Goal: Navigation & Orientation: Find specific page/section

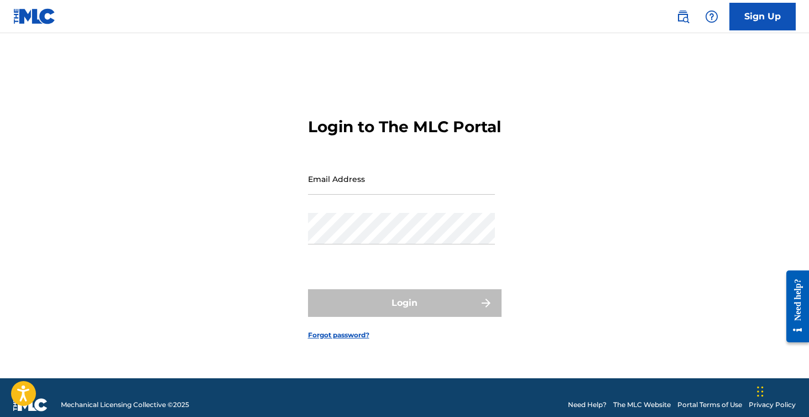
click at [351, 192] on input "Email Address" at bounding box center [401, 179] width 187 height 32
type input "[EMAIL_ADDRESS][DOMAIN_NAME]"
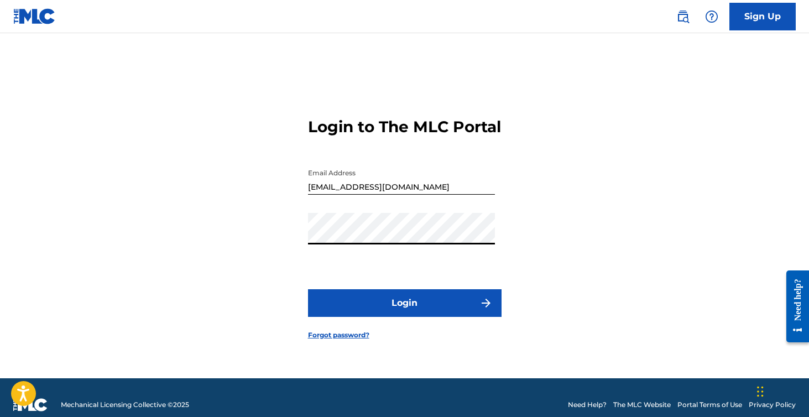
click at [308, 289] on button "Login" at bounding box center [404, 303] width 193 height 28
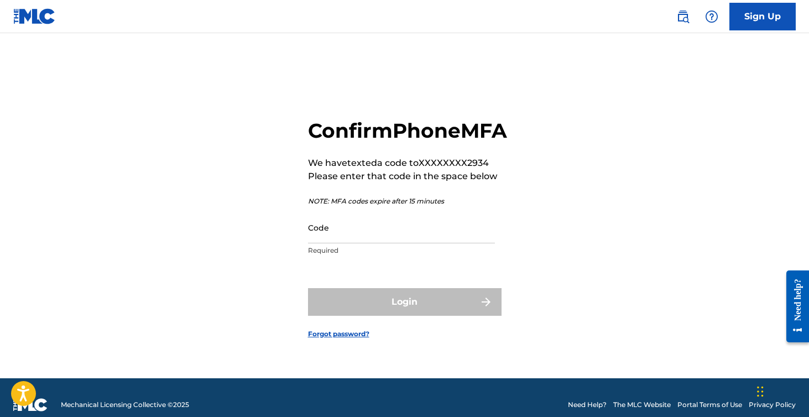
click at [363, 242] on input "Code" at bounding box center [401, 228] width 187 height 32
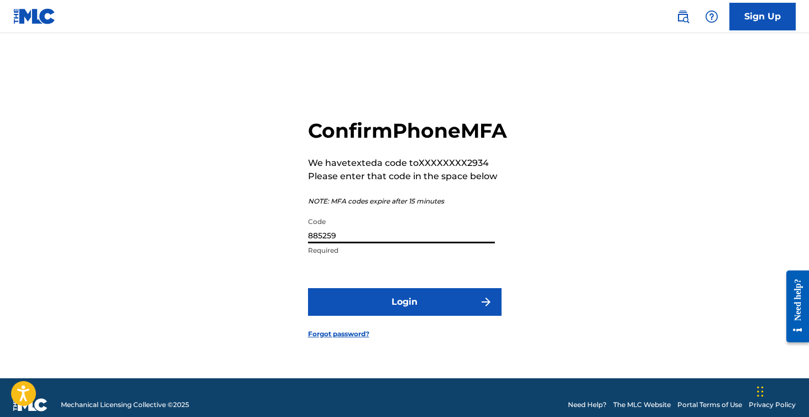
type input "885259"
click at [386, 316] on button "Login" at bounding box center [404, 302] width 193 height 28
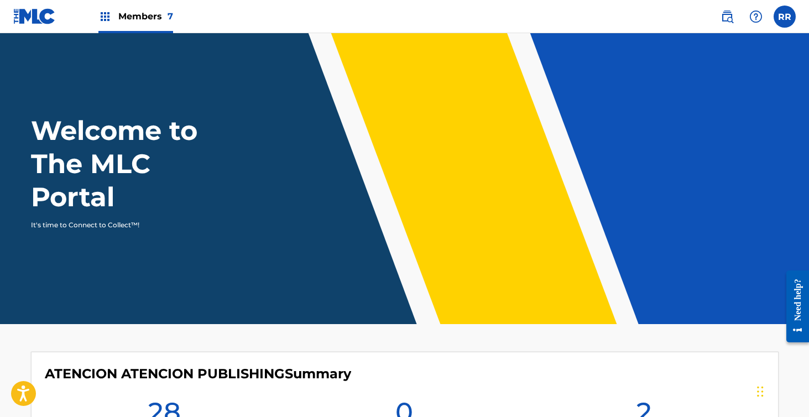
click at [143, 29] on div "Members 7" at bounding box center [135, 16] width 75 height 33
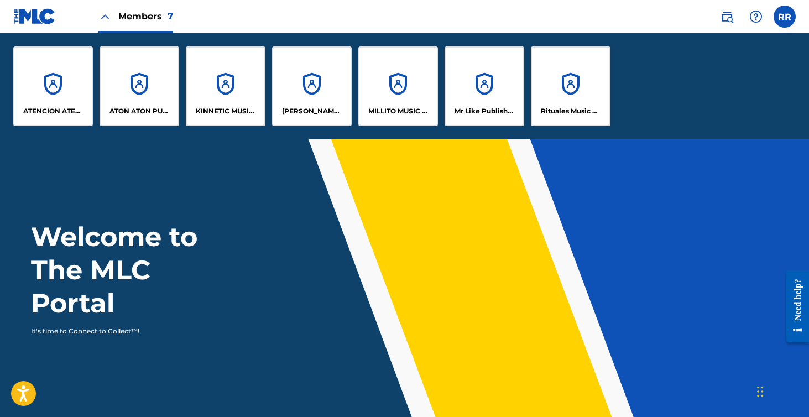
click at [64, 94] on div "ATENCION ATENCION PUBLISHING" at bounding box center [53, 86] width 80 height 80
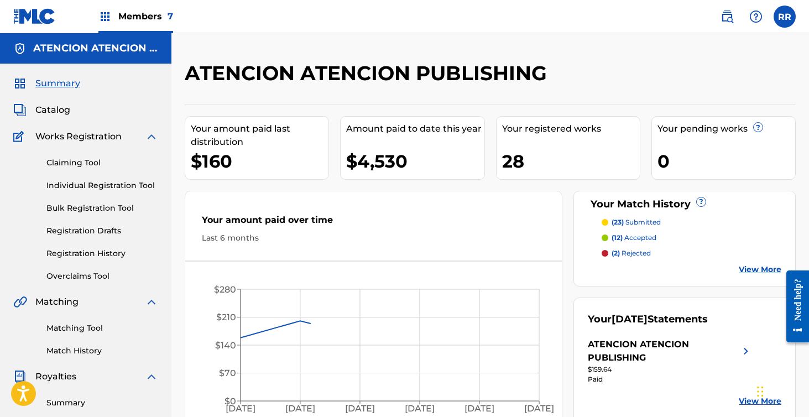
click at [150, 11] on span "Members 7" at bounding box center [145, 16] width 55 height 13
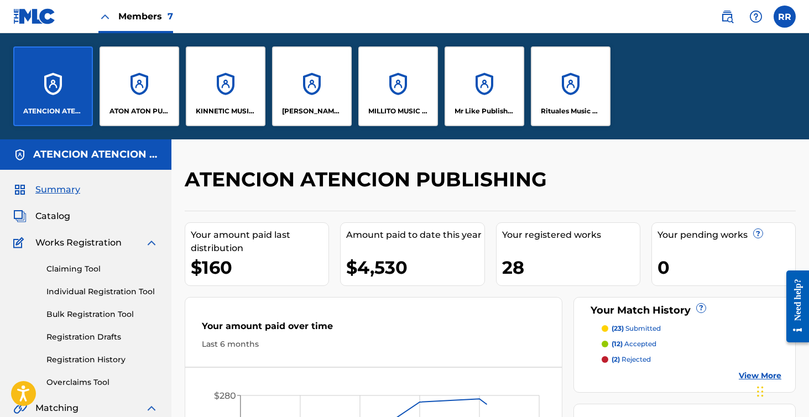
click at [144, 77] on div "ATON ATON PUBLISH" at bounding box center [140, 86] width 80 height 80
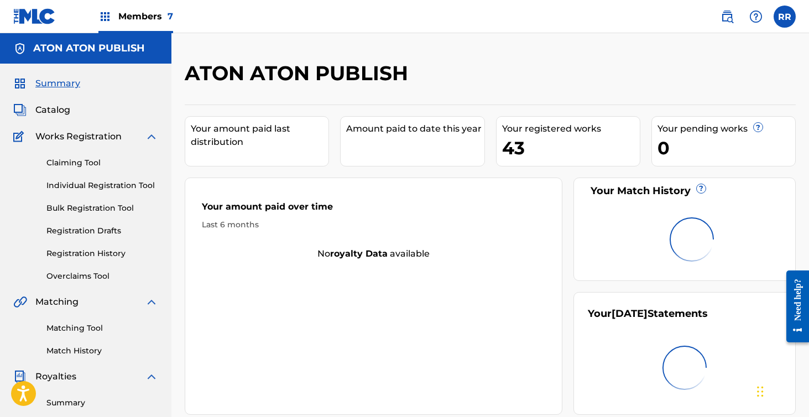
click at [154, 20] on span "Members 7" at bounding box center [145, 16] width 55 height 13
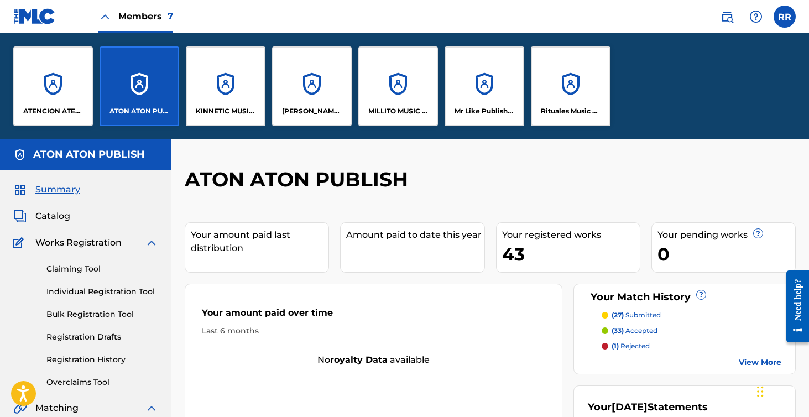
click at [217, 75] on div "KINNETIC MUSIC PUBLISHING" at bounding box center [226, 86] width 80 height 80
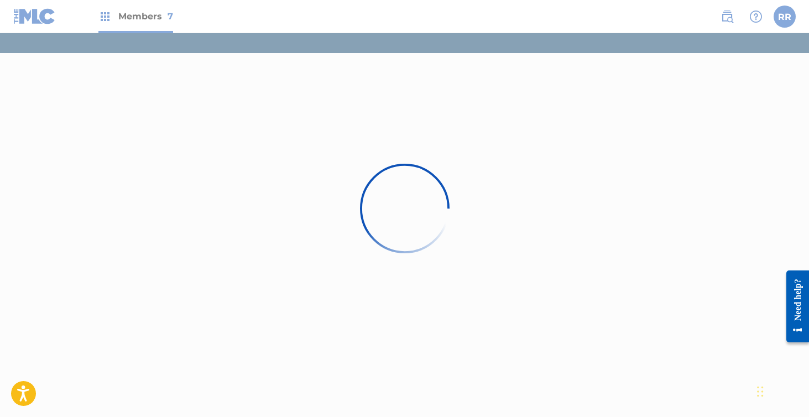
click at [153, 15] on div at bounding box center [404, 208] width 809 height 417
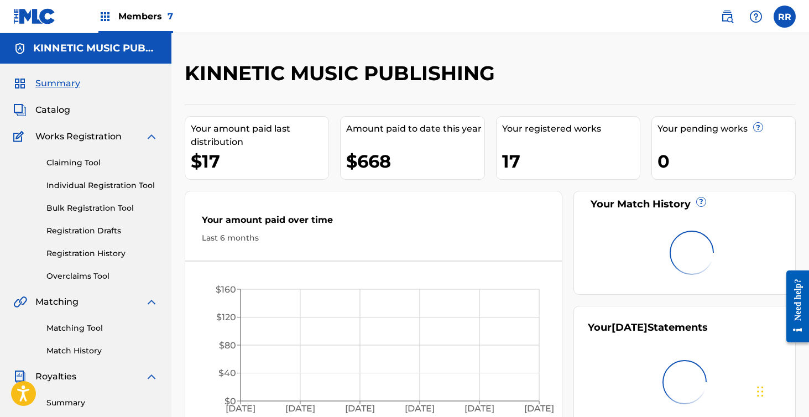
click at [153, 15] on span "Members 7" at bounding box center [145, 16] width 55 height 13
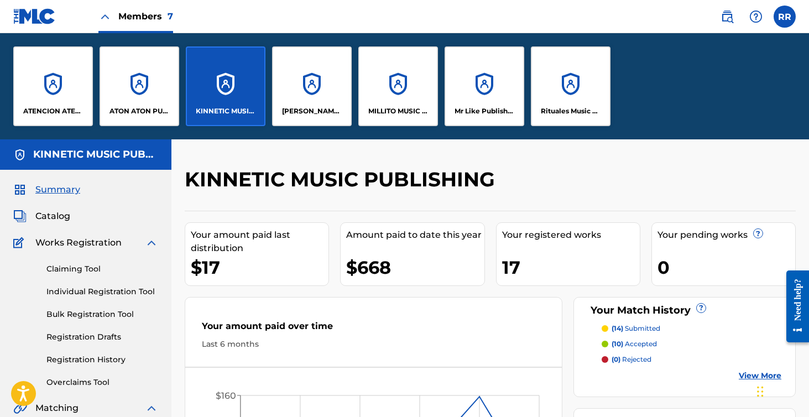
click at [311, 88] on div "[PERSON_NAME] SOCAPI MUSIC PUBLISHING" at bounding box center [312, 86] width 80 height 80
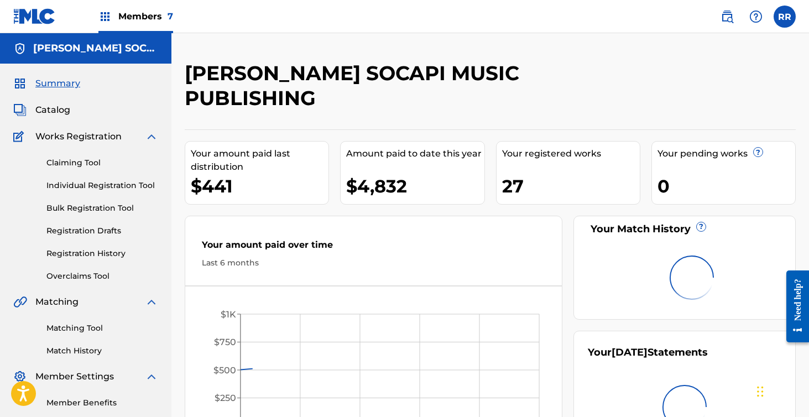
click at [148, 21] on span "Members 7" at bounding box center [145, 16] width 55 height 13
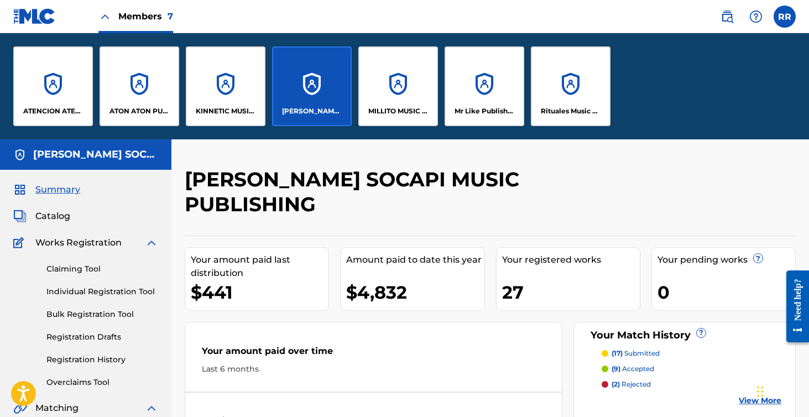
click at [65, 85] on div "ATENCION ATENCION PUBLISHING" at bounding box center [53, 86] width 80 height 80
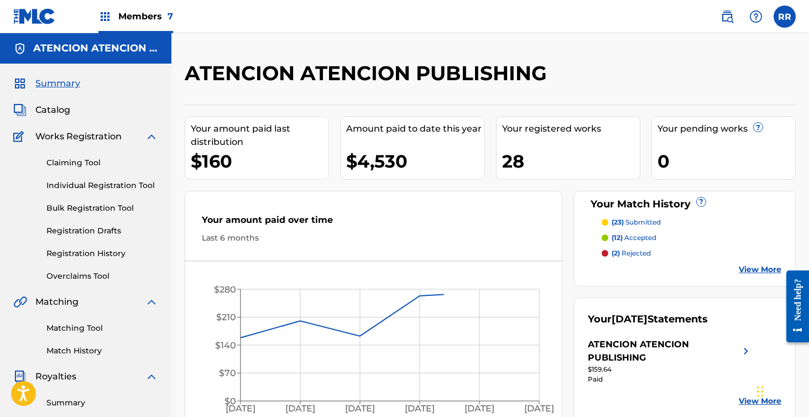
click at [155, 17] on span "Members 7" at bounding box center [145, 16] width 55 height 13
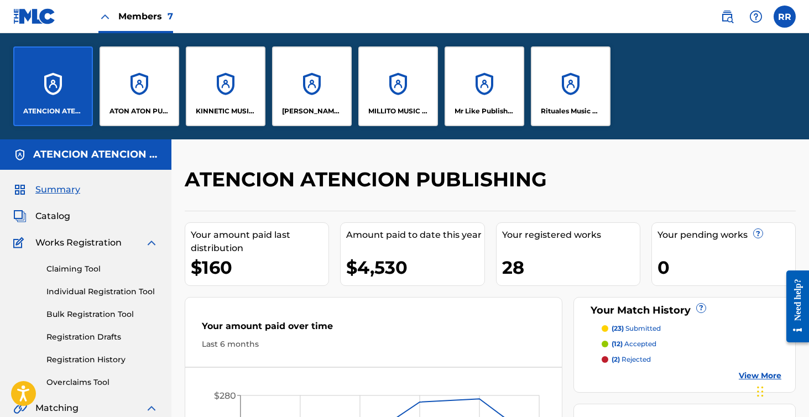
click at [150, 104] on div "ATON ATON PUBLISH" at bounding box center [140, 86] width 80 height 80
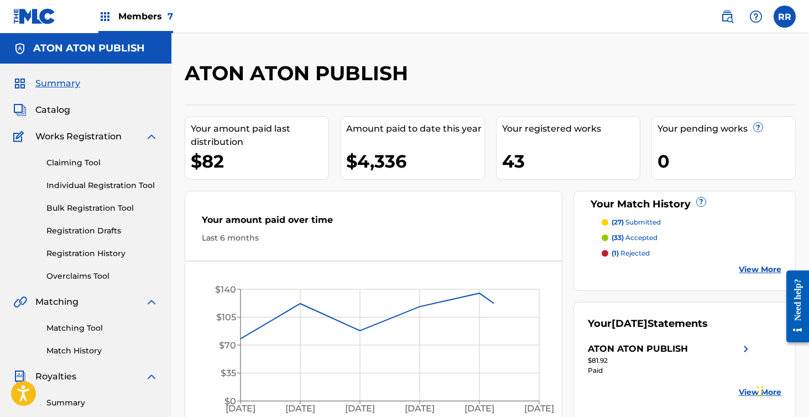
click at [142, 12] on span "Members 7" at bounding box center [145, 16] width 55 height 13
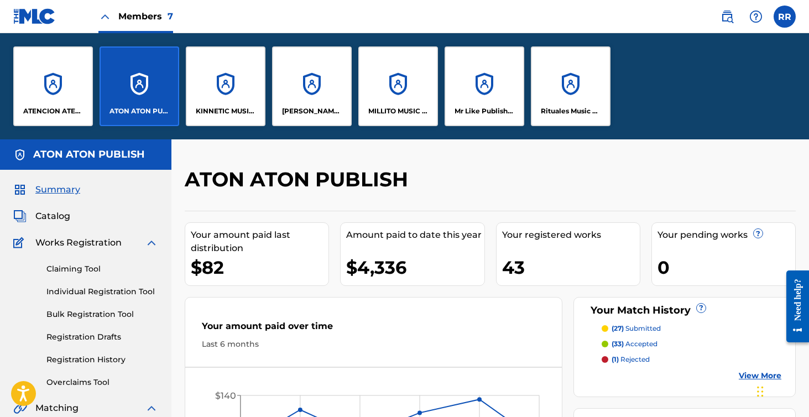
click at [417, 96] on div "MILLITO MUSIC PUBLISHING" at bounding box center [398, 86] width 80 height 80
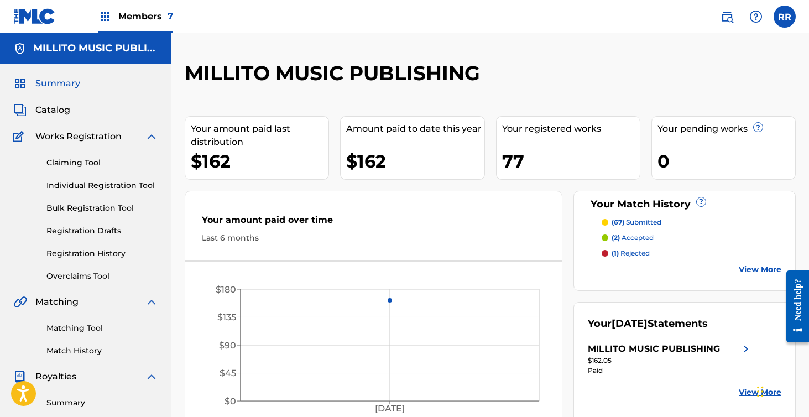
click at [138, 12] on span "Members 7" at bounding box center [145, 16] width 55 height 13
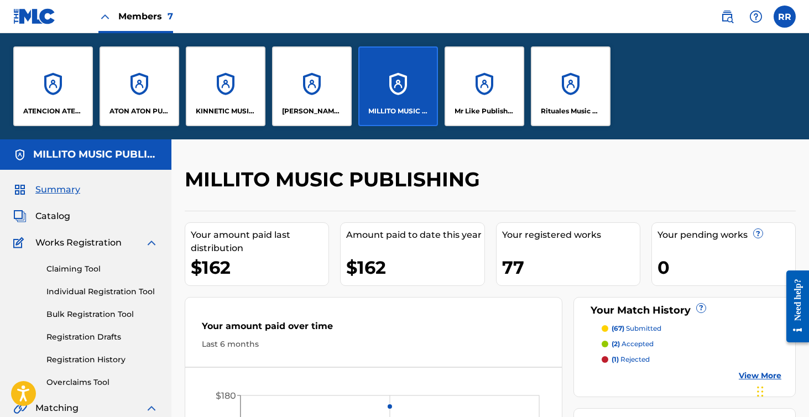
click at [479, 90] on div "Mr Like Publishing" at bounding box center [484, 86] width 80 height 80
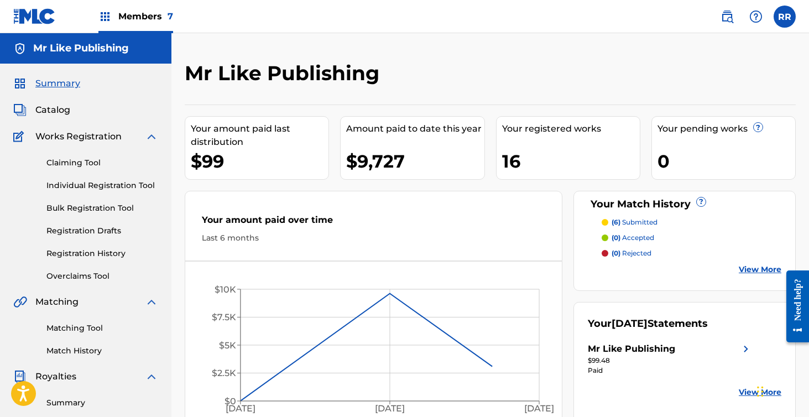
click at [135, 18] on span "Members 7" at bounding box center [145, 16] width 55 height 13
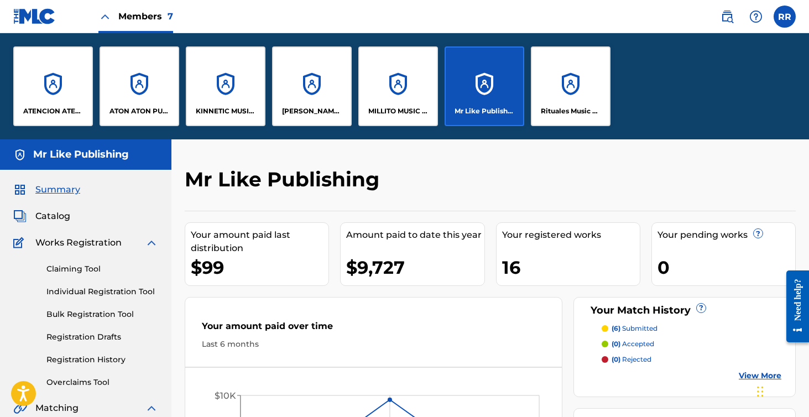
click at [78, 93] on div "ATENCION ATENCION PUBLISHING" at bounding box center [53, 86] width 80 height 80
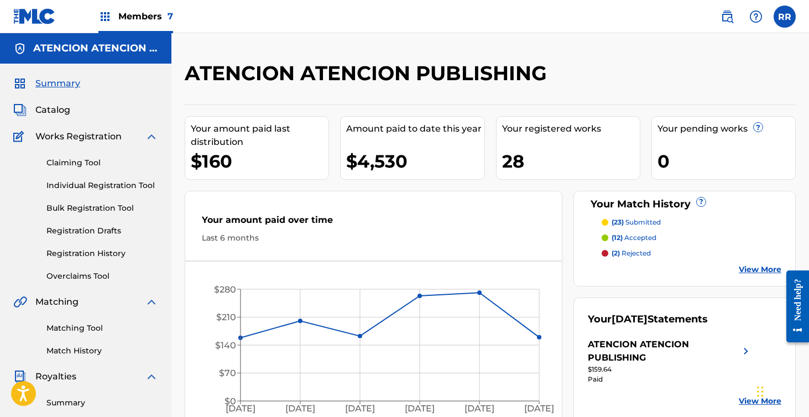
click at [149, 20] on span "Members 7" at bounding box center [145, 16] width 55 height 13
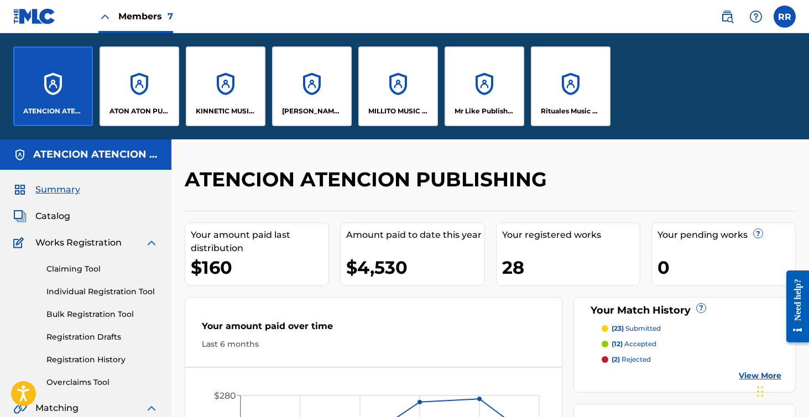
click at [149, 85] on div "ATON ATON PUBLISH" at bounding box center [140, 86] width 80 height 80
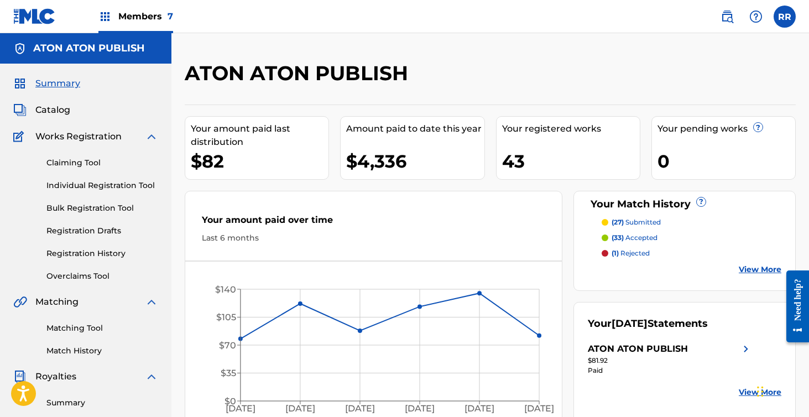
click at [144, 17] on span "Members 7" at bounding box center [145, 16] width 55 height 13
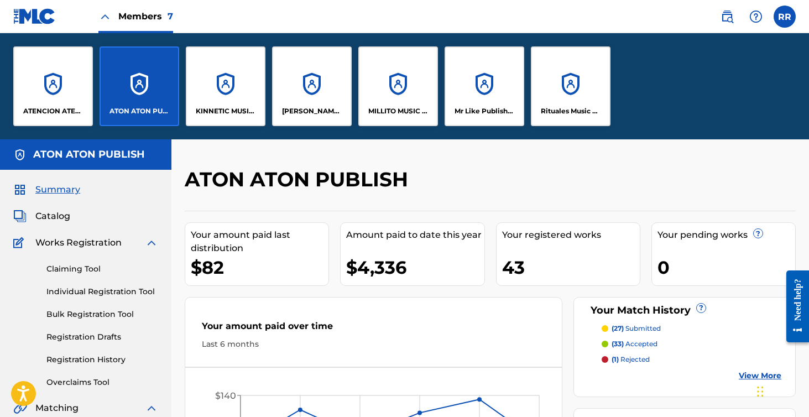
click at [232, 79] on div "KINNETIC MUSIC PUBLISHING" at bounding box center [226, 86] width 80 height 80
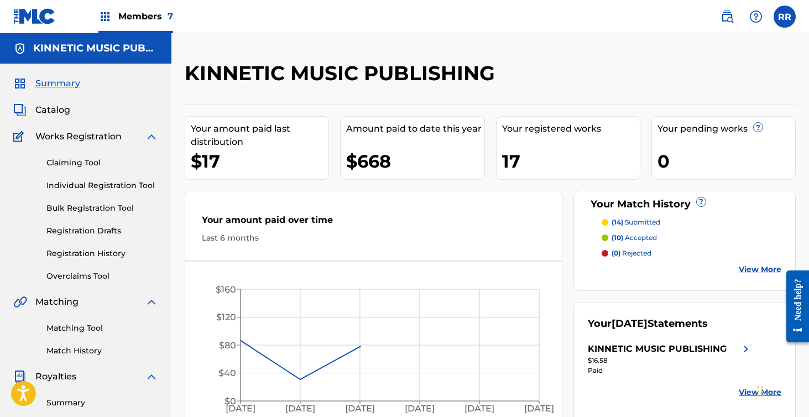
click at [163, 20] on span "Members 7" at bounding box center [145, 16] width 55 height 13
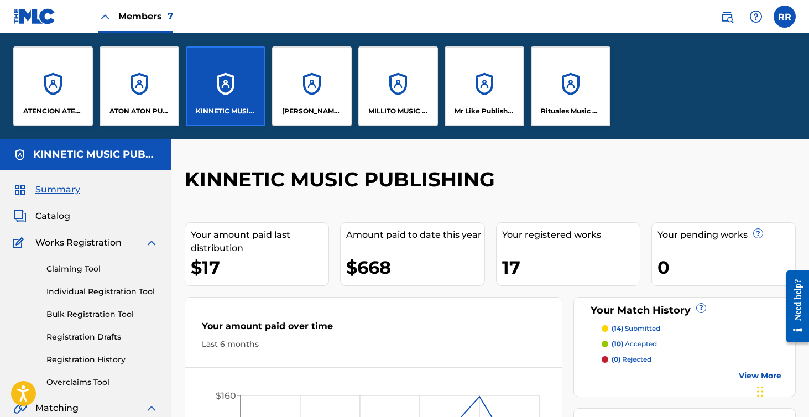
click at [307, 83] on div "[PERSON_NAME] SOCAPI MUSIC PUBLISHING" at bounding box center [312, 86] width 80 height 80
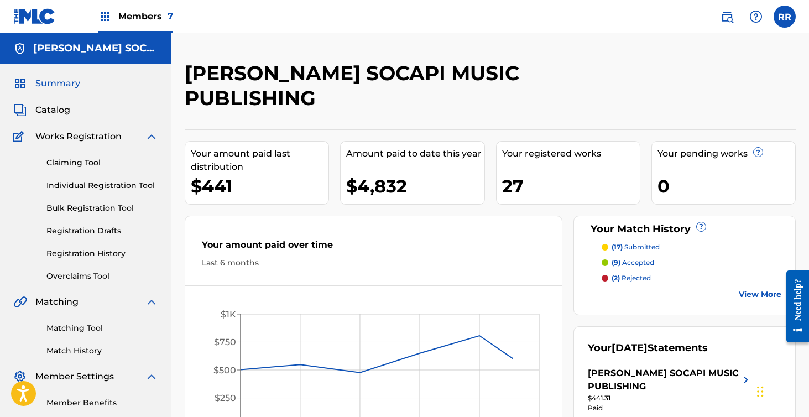
click at [147, 24] on div "Members 7" at bounding box center [135, 16] width 75 height 33
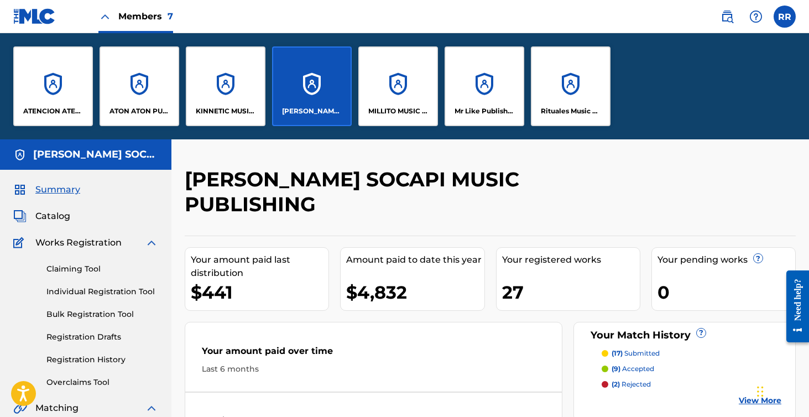
click at [410, 90] on div "MILLITO MUSIC PUBLISHING" at bounding box center [398, 86] width 80 height 80
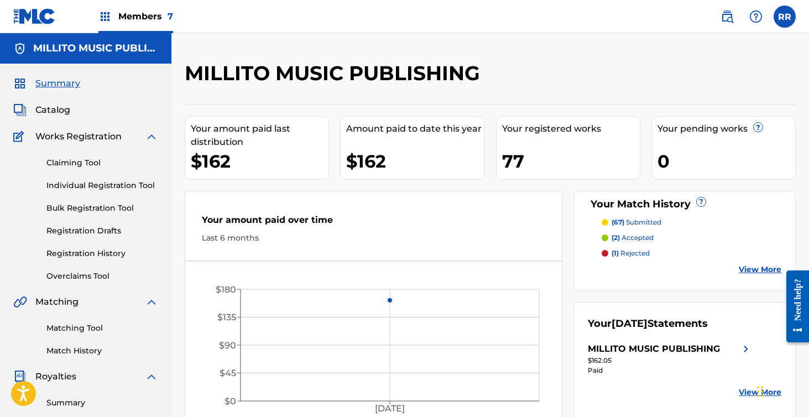
click at [149, 28] on div "Members 7" at bounding box center [135, 16] width 75 height 33
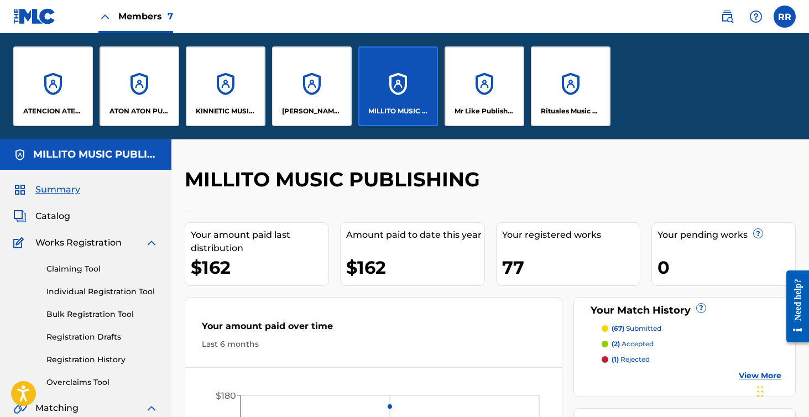
click at [133, 107] on p "ATON ATON PUBLISH" at bounding box center [139, 111] width 60 height 10
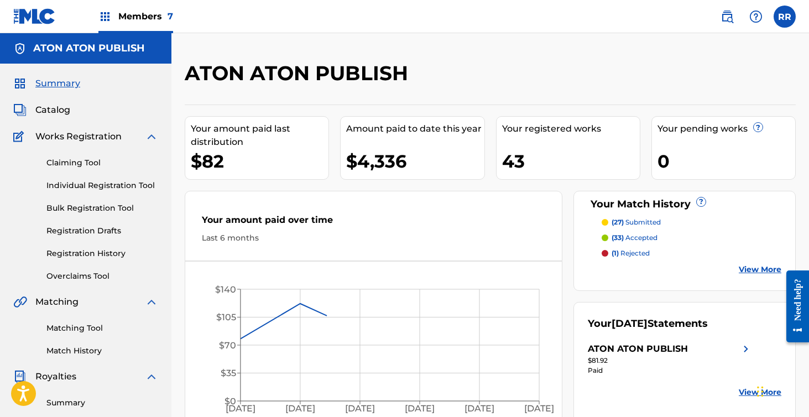
click at [121, 15] on span "Members 7" at bounding box center [145, 16] width 55 height 13
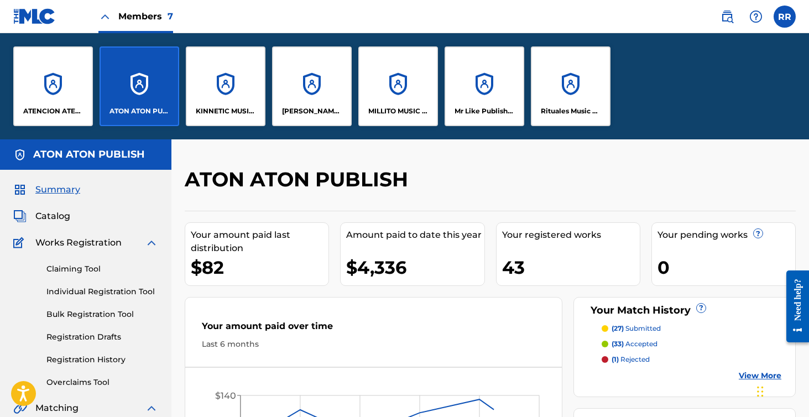
click at [57, 88] on div "ATENCION ATENCION PUBLISHING" at bounding box center [53, 86] width 80 height 80
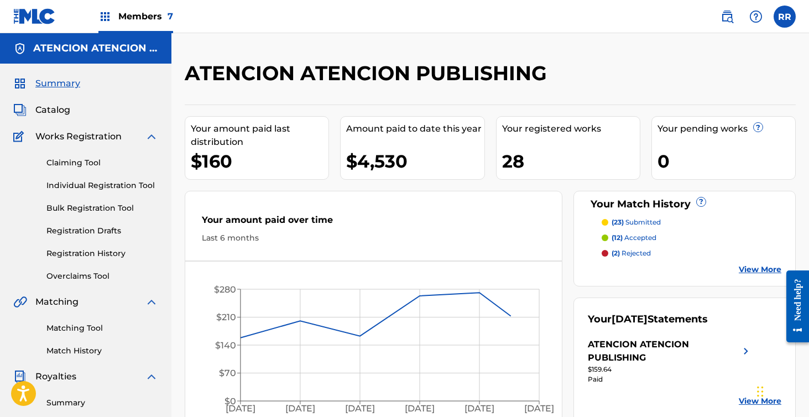
click at [145, 28] on div "Members 7" at bounding box center [135, 16] width 75 height 33
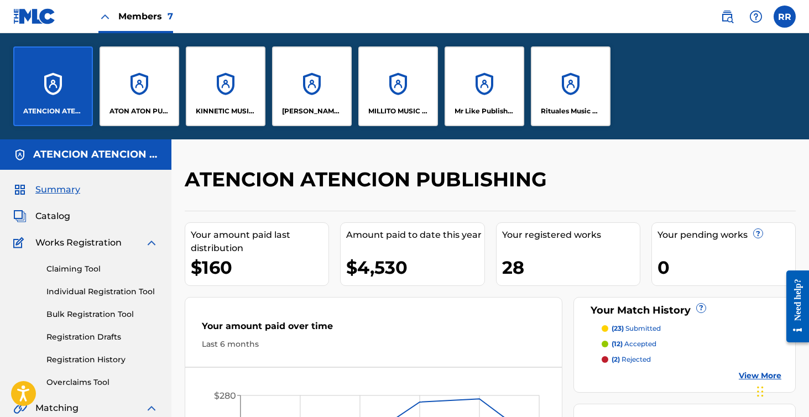
click at [159, 75] on div "ATON ATON PUBLISH" at bounding box center [140, 86] width 80 height 80
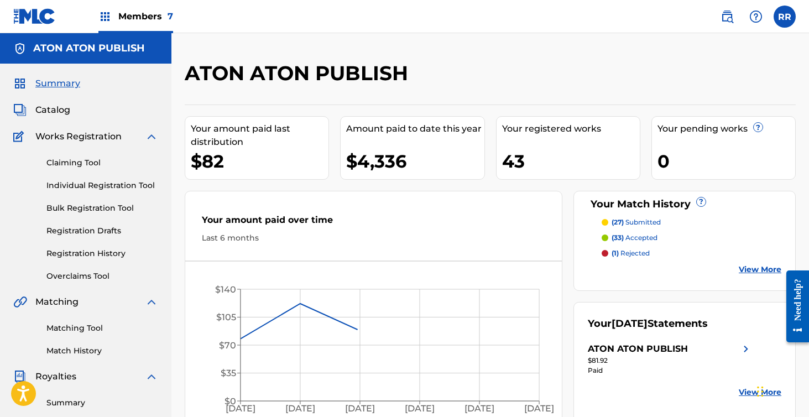
click at [156, 19] on span "Members 7" at bounding box center [145, 16] width 55 height 13
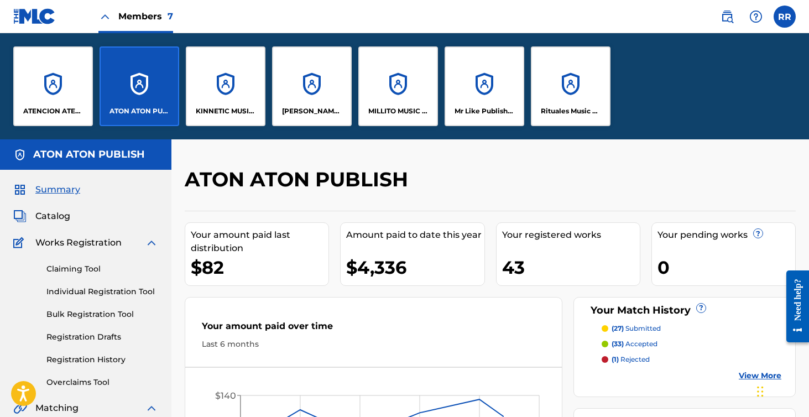
click at [219, 92] on div "KINNETIC MUSIC PUBLISHING" at bounding box center [226, 86] width 80 height 80
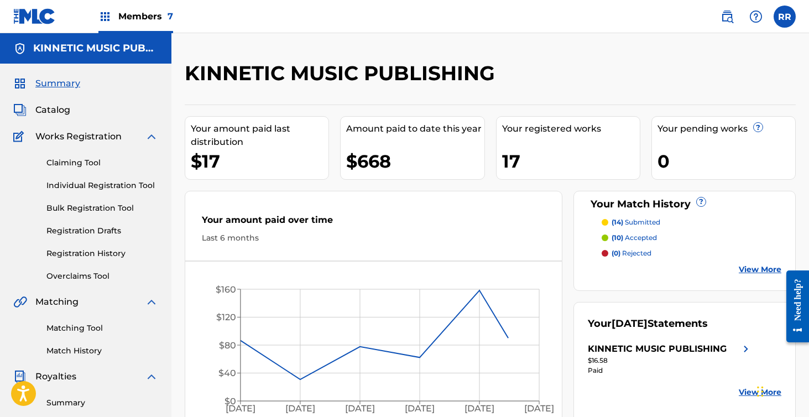
click at [155, 20] on span "Members 7" at bounding box center [145, 16] width 55 height 13
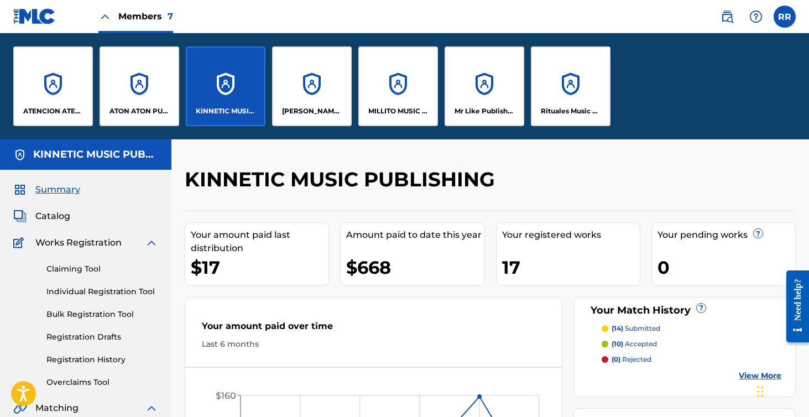
click at [304, 95] on div "[PERSON_NAME] SOCAPI MUSIC PUBLISHING" at bounding box center [312, 86] width 80 height 80
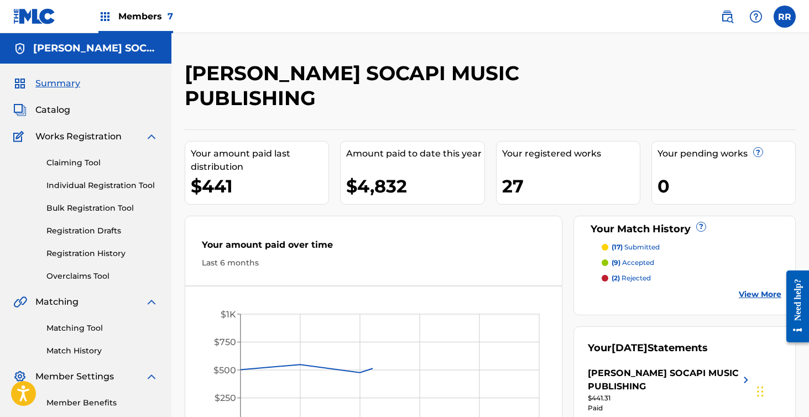
click at [150, 15] on span "Members 7" at bounding box center [145, 16] width 55 height 13
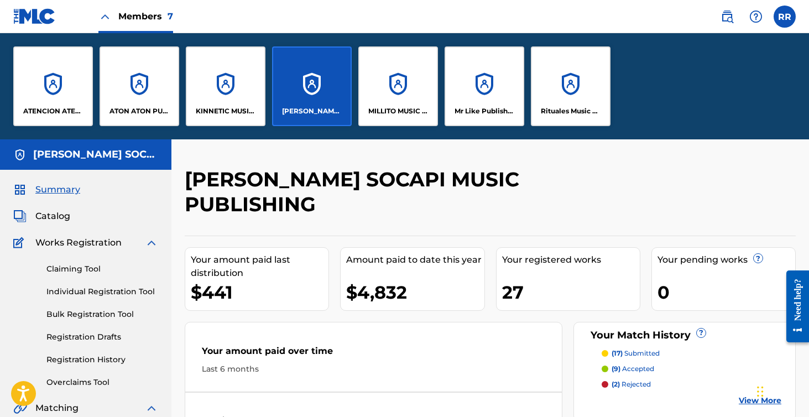
click at [396, 93] on div "MILLITO MUSIC PUBLISHING" at bounding box center [398, 86] width 80 height 80
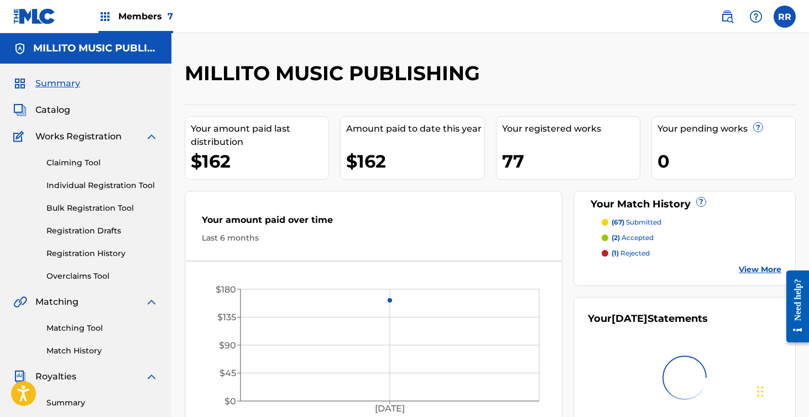
click at [153, 19] on span "Members 7" at bounding box center [145, 16] width 55 height 13
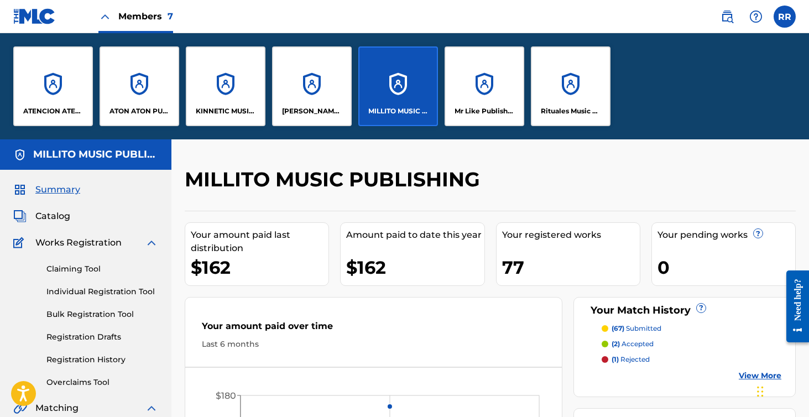
click at [477, 88] on div "Mr Like Publishing" at bounding box center [484, 86] width 80 height 80
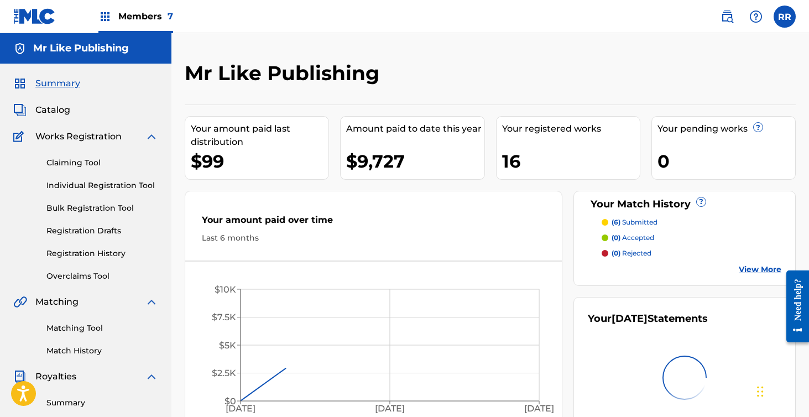
click at [135, 16] on span "Members 7" at bounding box center [145, 16] width 55 height 13
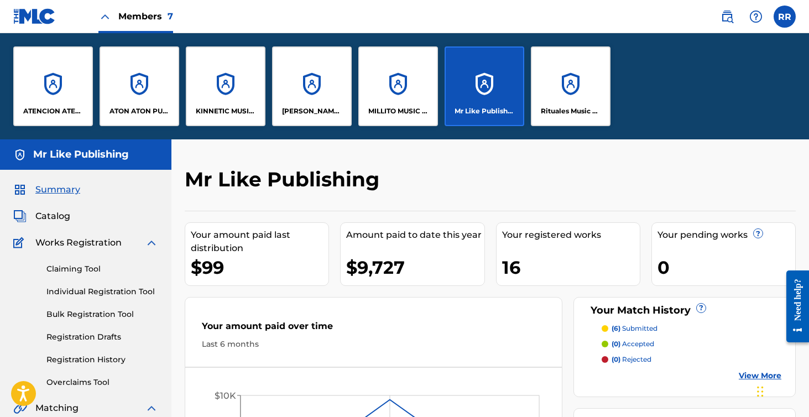
click at [569, 71] on div "Rituales Music Publishing" at bounding box center [571, 86] width 80 height 80
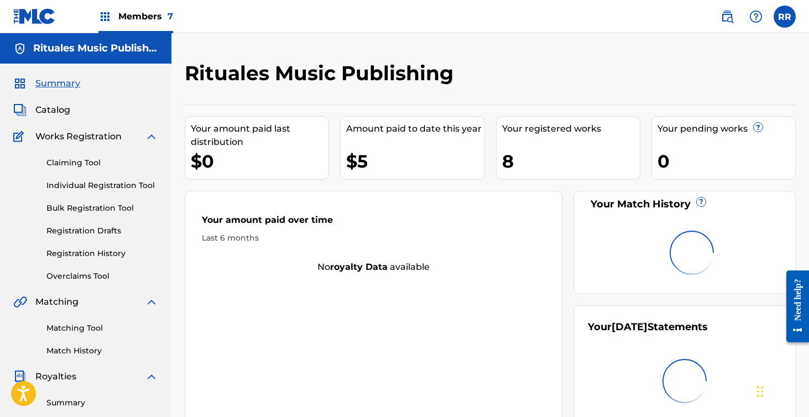
click at [124, 21] on span "Members 7" at bounding box center [145, 16] width 55 height 13
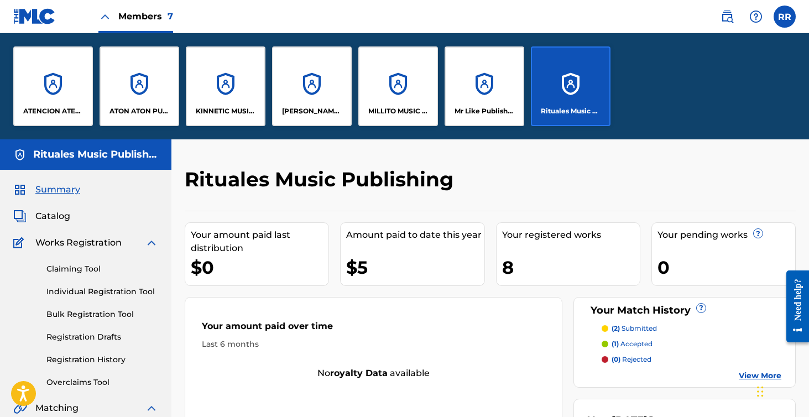
click at [64, 104] on div "ATENCION ATENCION PUBLISHING" at bounding box center [53, 86] width 80 height 80
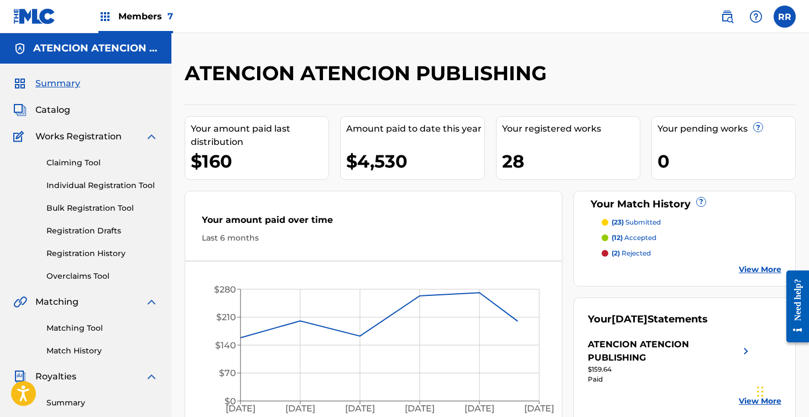
click at [150, 15] on span "Members 7" at bounding box center [145, 16] width 55 height 13
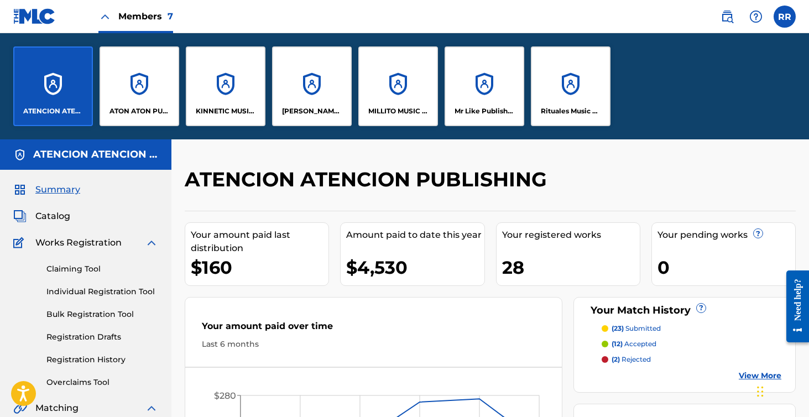
click at [148, 91] on div "ATON ATON PUBLISH" at bounding box center [140, 86] width 80 height 80
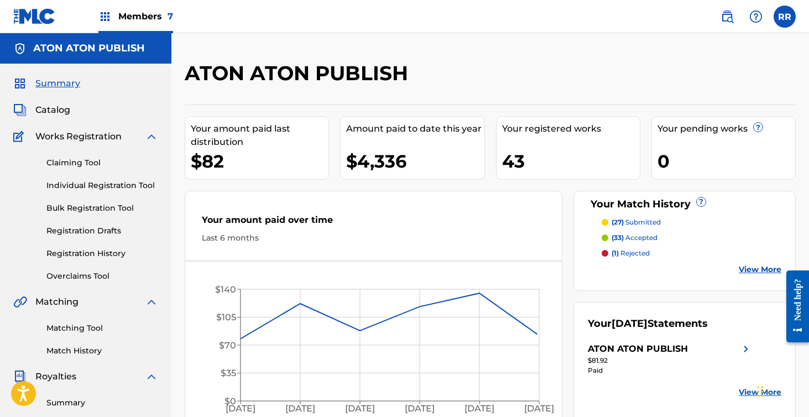
click at [139, 19] on span "Members 7" at bounding box center [145, 16] width 55 height 13
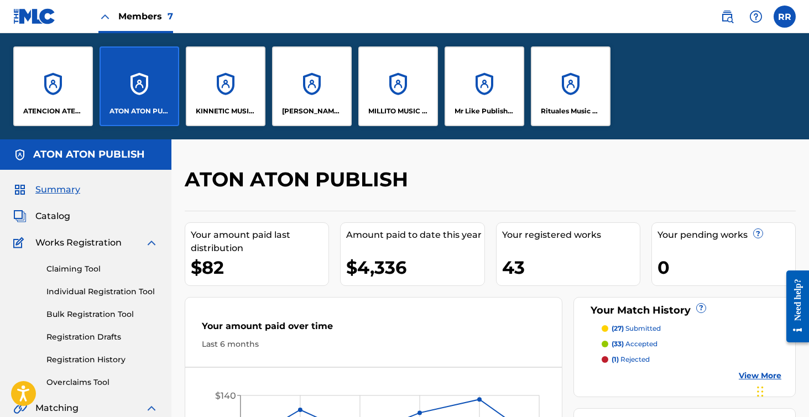
click at [217, 81] on div "KINNETIC MUSIC PUBLISHING" at bounding box center [226, 86] width 80 height 80
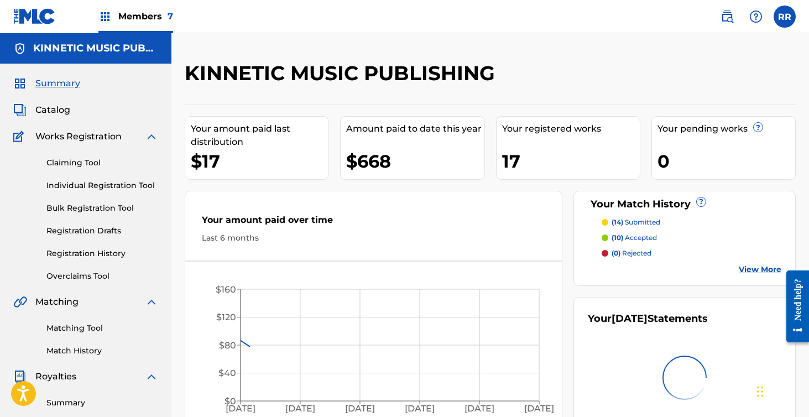
click at [145, 7] on div "Members 7" at bounding box center [135, 16] width 75 height 33
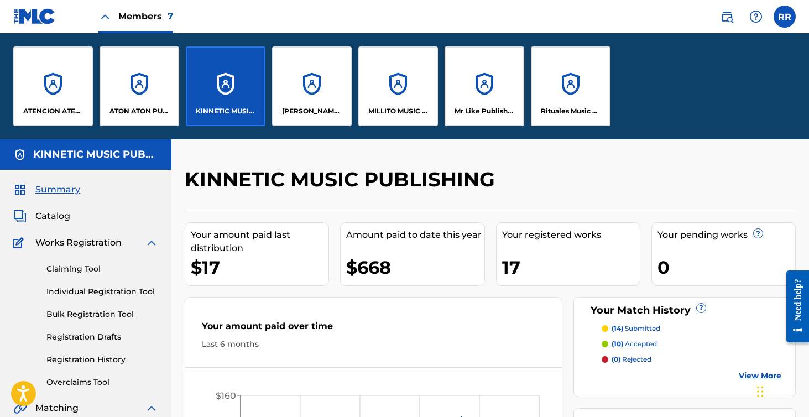
click at [137, 78] on div "ATON ATON PUBLISH" at bounding box center [140, 86] width 80 height 80
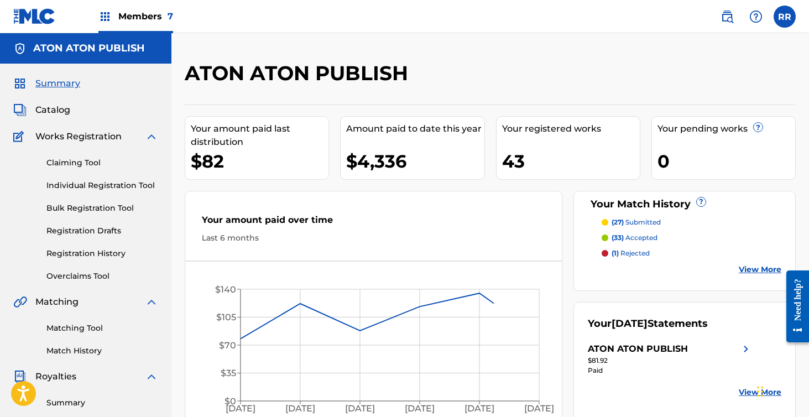
click at [121, 5] on div "Members 7" at bounding box center [135, 16] width 75 height 33
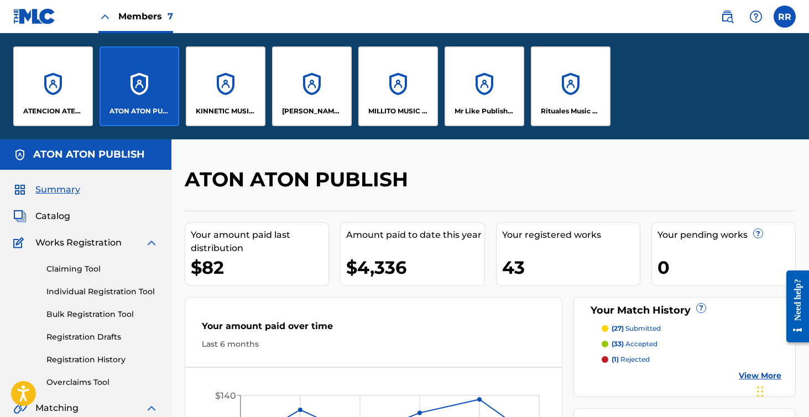
click at [71, 83] on div "ATENCION ATENCION PUBLISHING" at bounding box center [53, 86] width 80 height 80
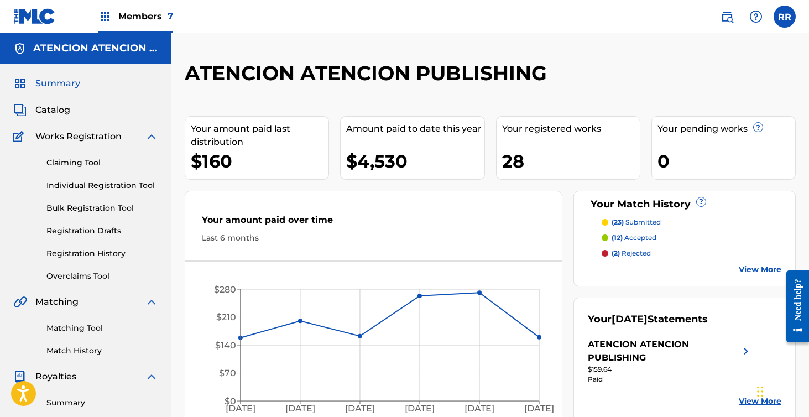
click at [150, 17] on span "Members 7" at bounding box center [145, 16] width 55 height 13
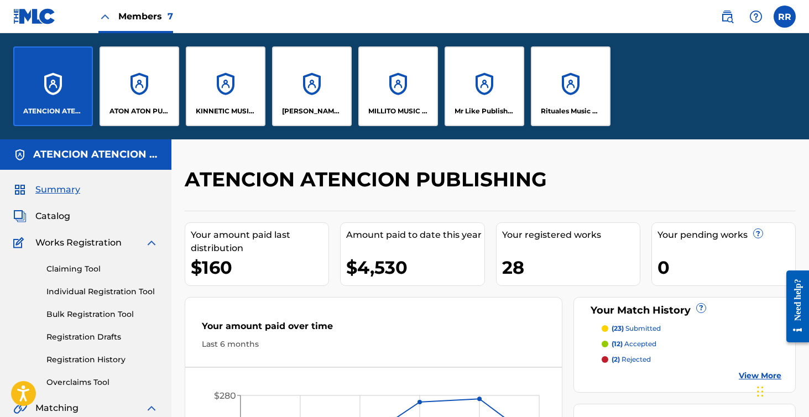
click at [224, 82] on div "KINNETIC MUSIC PUBLISHING" at bounding box center [226, 86] width 80 height 80
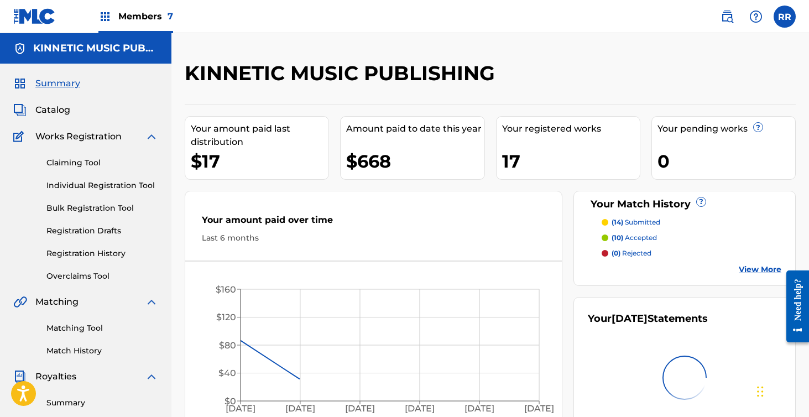
click at [144, 35] on div "KINNETIC MUSIC PUBLISHING" at bounding box center [85, 48] width 171 height 30
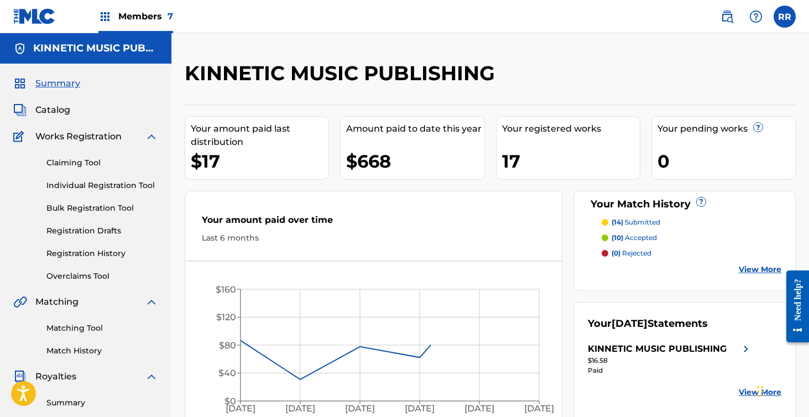
click at [146, 1] on div "Members 7" at bounding box center [135, 16] width 75 height 33
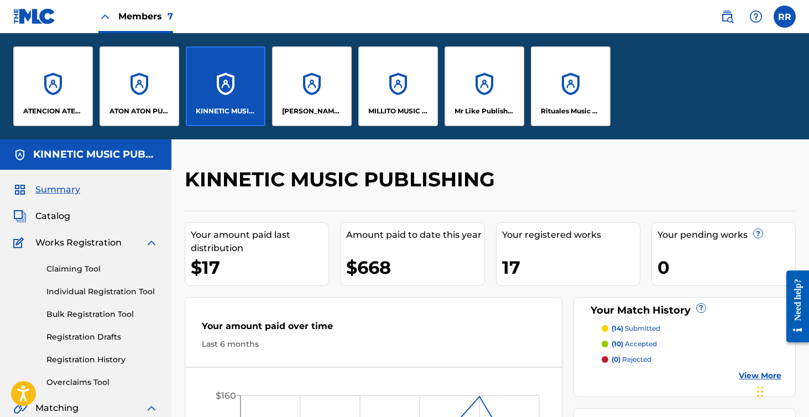
click at [322, 90] on div "[PERSON_NAME] SOCAPI MUSIC PUBLISHING" at bounding box center [312, 86] width 80 height 80
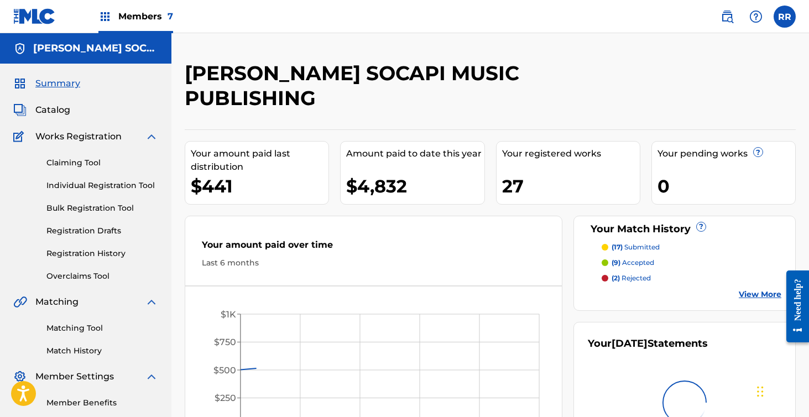
click at [162, 18] on span "Members 7" at bounding box center [145, 16] width 55 height 13
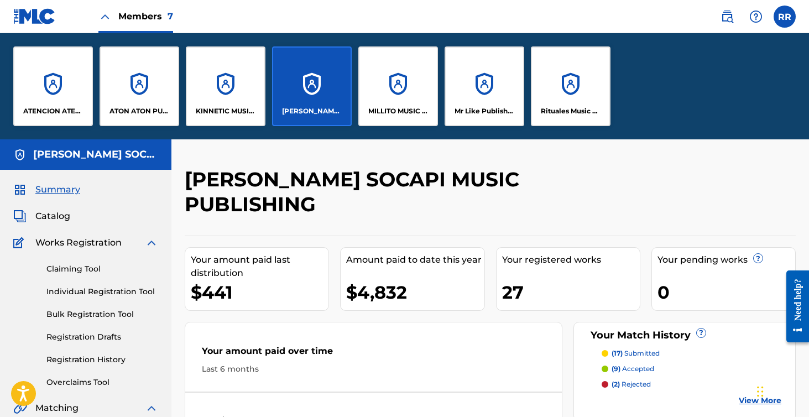
click at [399, 94] on div "MILLITO MUSIC PUBLISHING" at bounding box center [398, 86] width 80 height 80
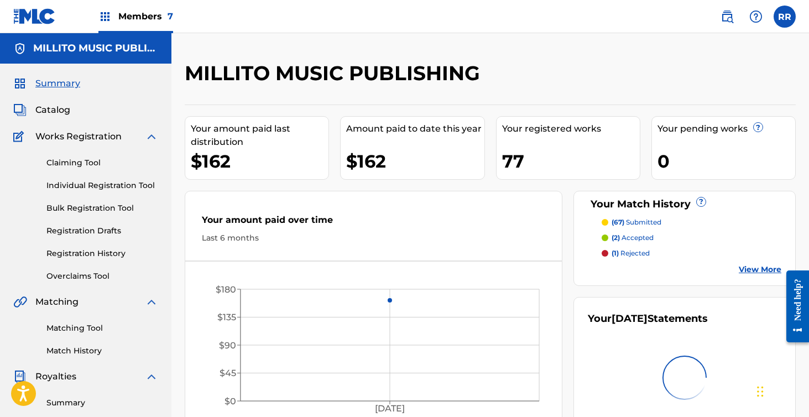
click at [165, 27] on div "Members 7" at bounding box center [135, 16] width 75 height 33
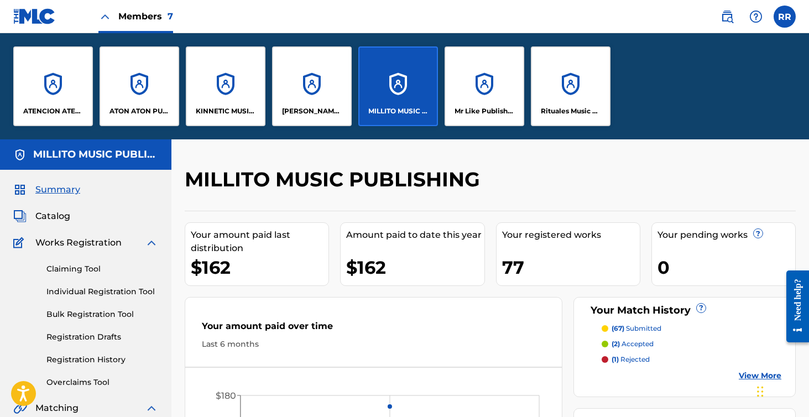
click at [140, 69] on div "ATON ATON PUBLISH" at bounding box center [140, 86] width 80 height 80
